Goal: Obtain resource: Obtain resource

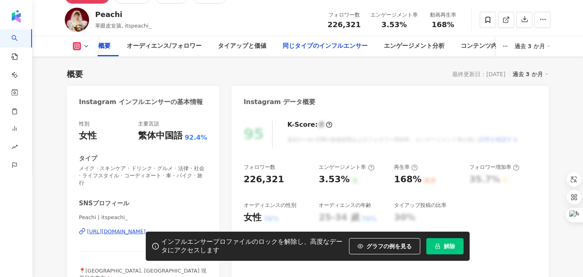
scroll to position [43, 0]
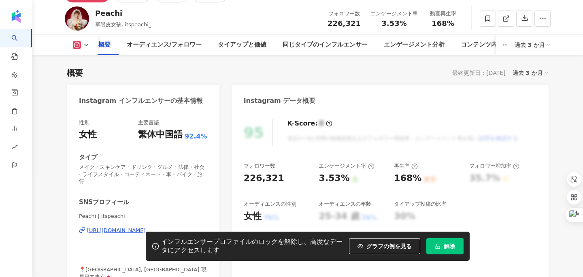
click at [443, 250] on button "解除" at bounding box center [444, 246] width 37 height 16
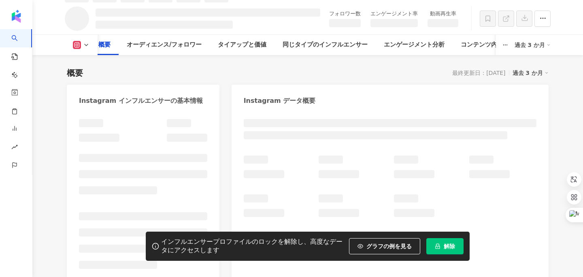
scroll to position [52, 0]
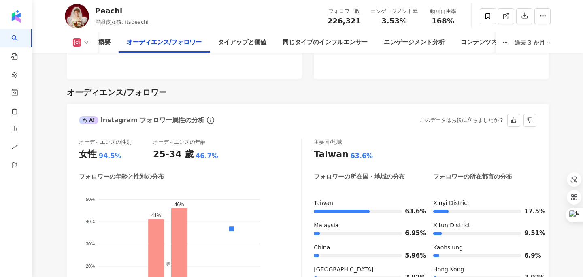
scroll to position [740, 0]
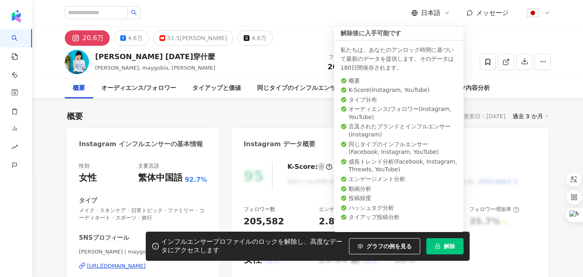
click at [462, 246] on button "解除" at bounding box center [444, 246] width 37 height 16
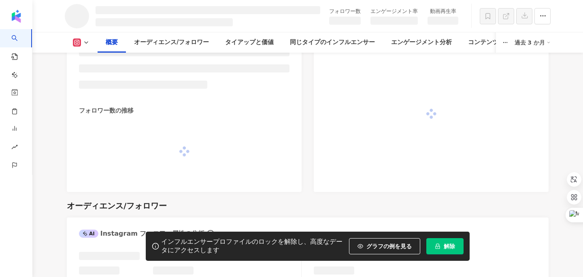
scroll to position [464, 0]
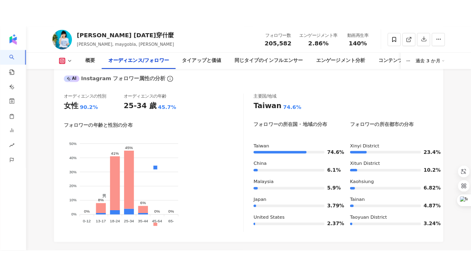
scroll to position [743, 0]
